Goal: Transaction & Acquisition: Purchase product/service

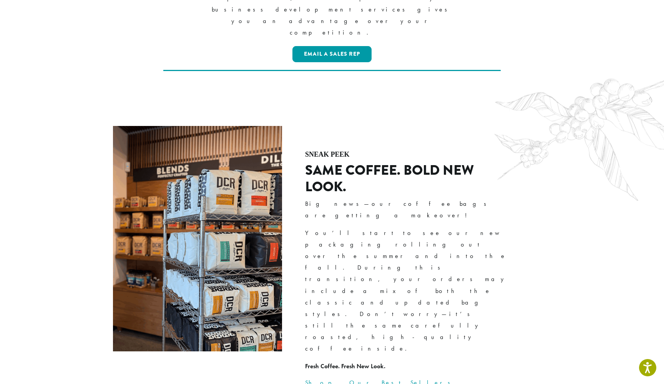
scroll to position [978, 0]
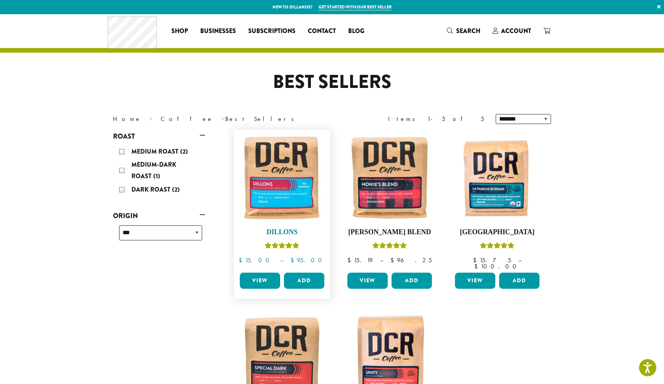
click at [288, 179] on img at bounding box center [282, 178] width 88 height 88
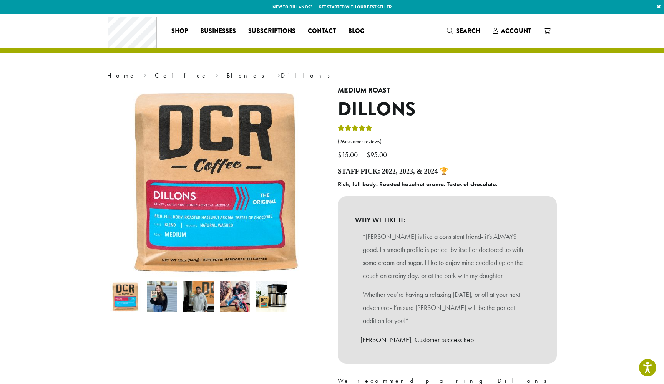
scroll to position [68, 0]
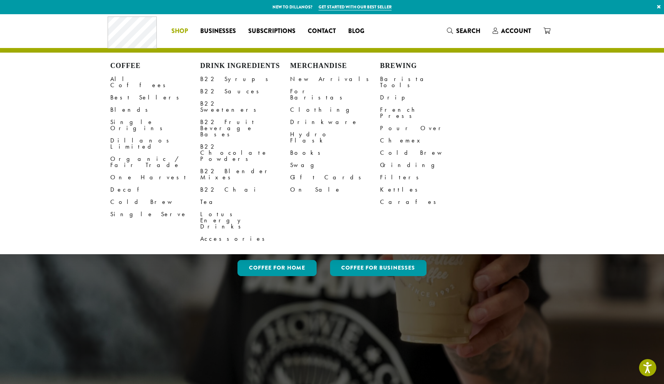
click at [177, 29] on span "Shop" at bounding box center [179, 32] width 17 height 10
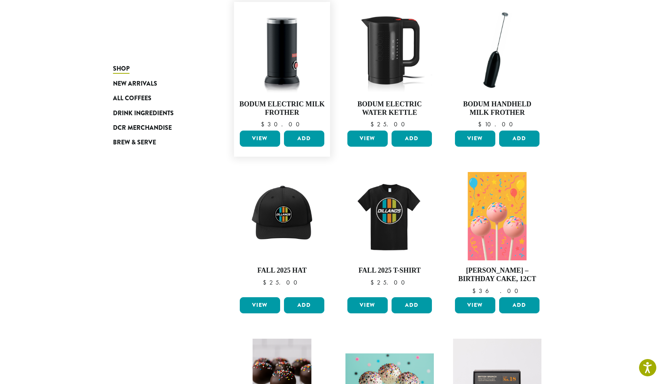
scroll to position [154, 0]
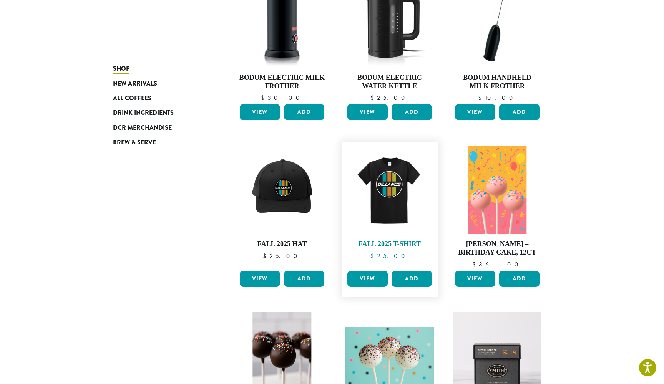
click at [397, 184] on img at bounding box center [389, 190] width 88 height 88
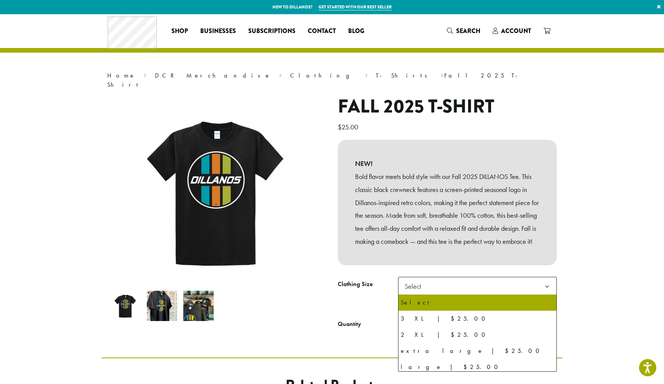
click at [454, 288] on span "Select" at bounding box center [477, 286] width 159 height 19
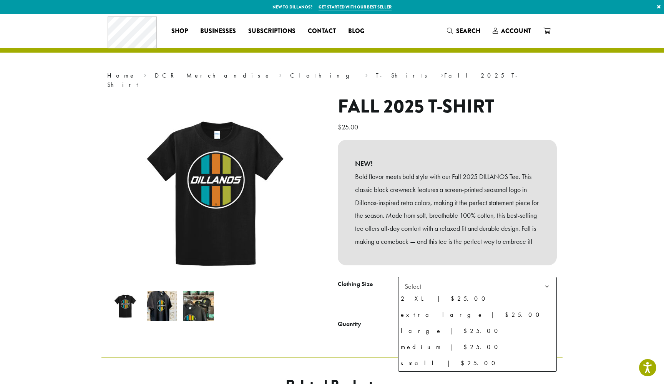
scroll to position [36, 0]
click at [593, 222] on section "**********" at bounding box center [332, 185] width 664 height 343
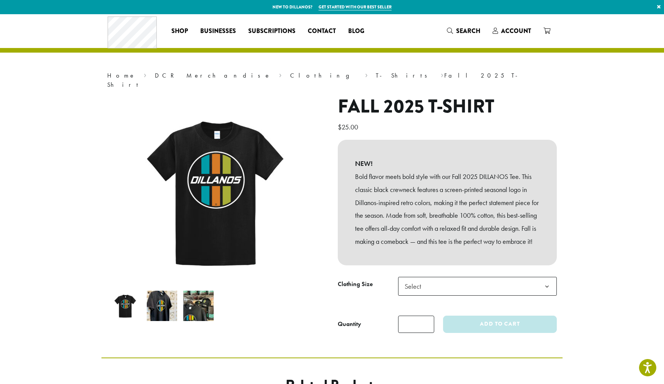
click at [162, 299] on img at bounding box center [162, 306] width 30 height 30
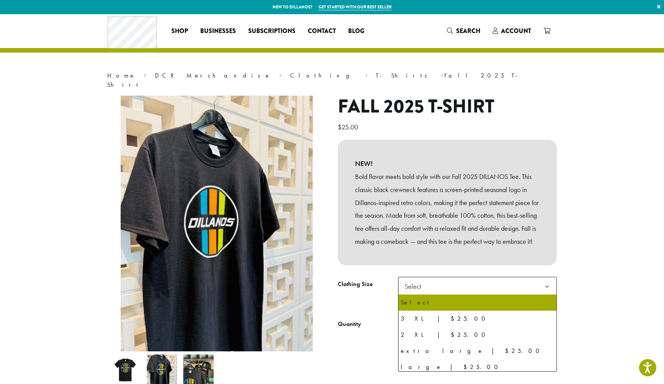
click at [427, 282] on span "Select" at bounding box center [414, 286] width 27 height 15
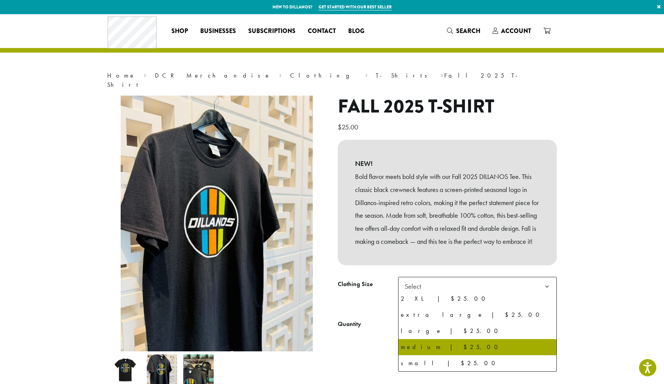
select select "******"
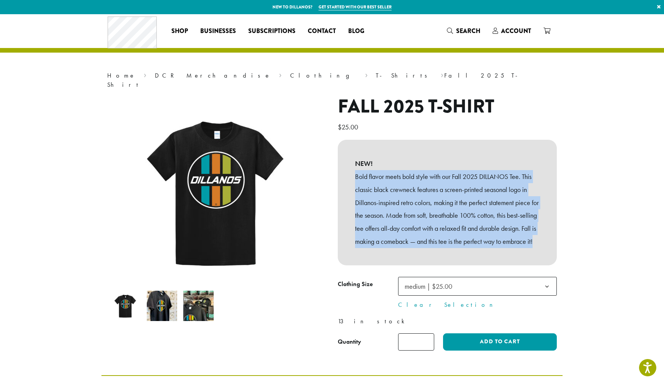
drag, startPoint x: 354, startPoint y: 166, endPoint x: 421, endPoint y: 252, distance: 108.6
click at [421, 252] on div "NEW! Bold flavor meets bold style with our Fall 2025 DILLANOS Tee. This classic…" at bounding box center [447, 203] width 219 height 126
copy p "Bold flavor meets bold style with our Fall 2025 DILLANOS Tee. This classic blac…"
